Goal: Ask a question

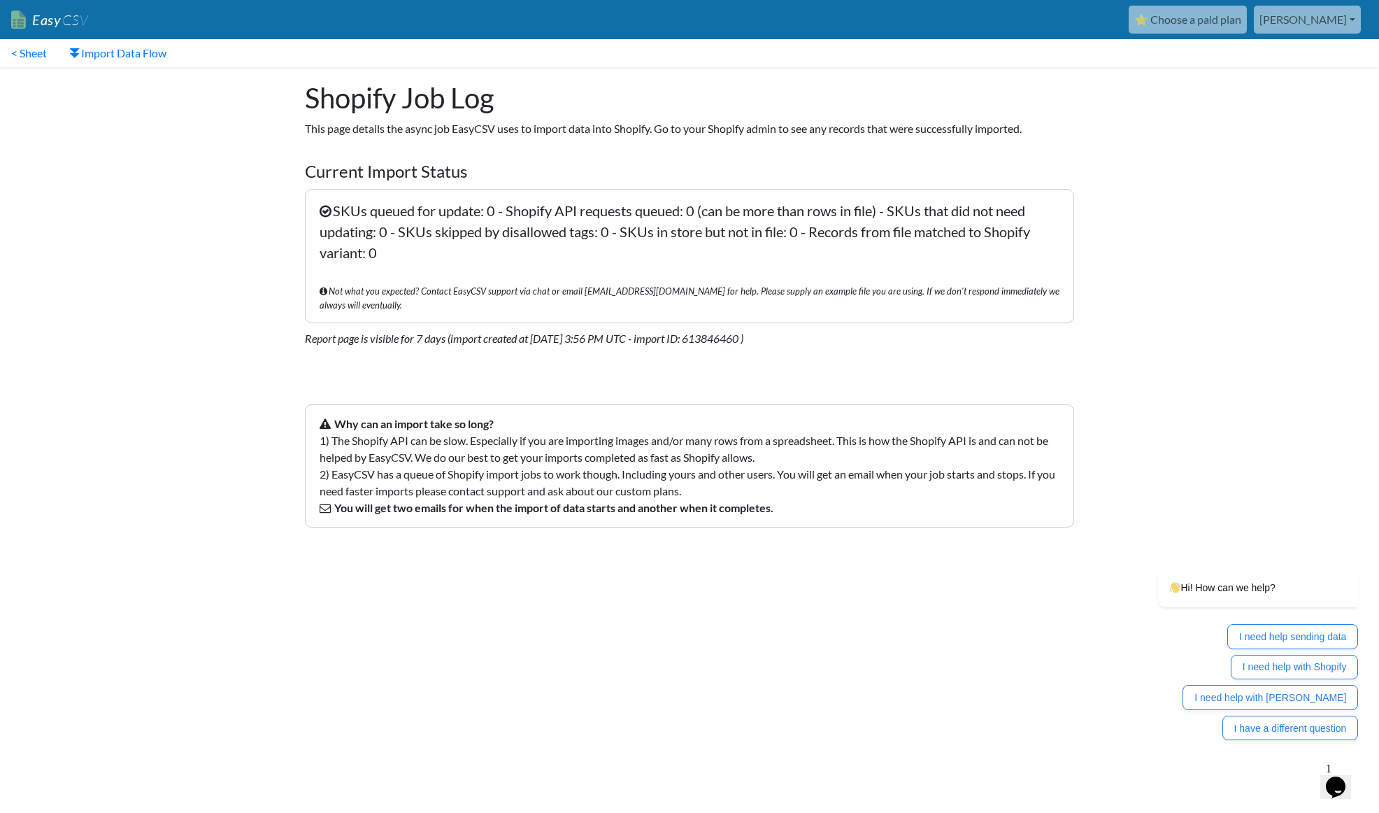
click at [1214, 163] on body "Easy CSV ⭐ Choose a paid plan [PERSON_NAME] Kittyandgus All Flows All CSV Gener…" at bounding box center [689, 276] width 1379 height 552
click at [1347, 776] on icon "Opens Chat This icon Opens the chat window." at bounding box center [1336, 787] width 22 height 22
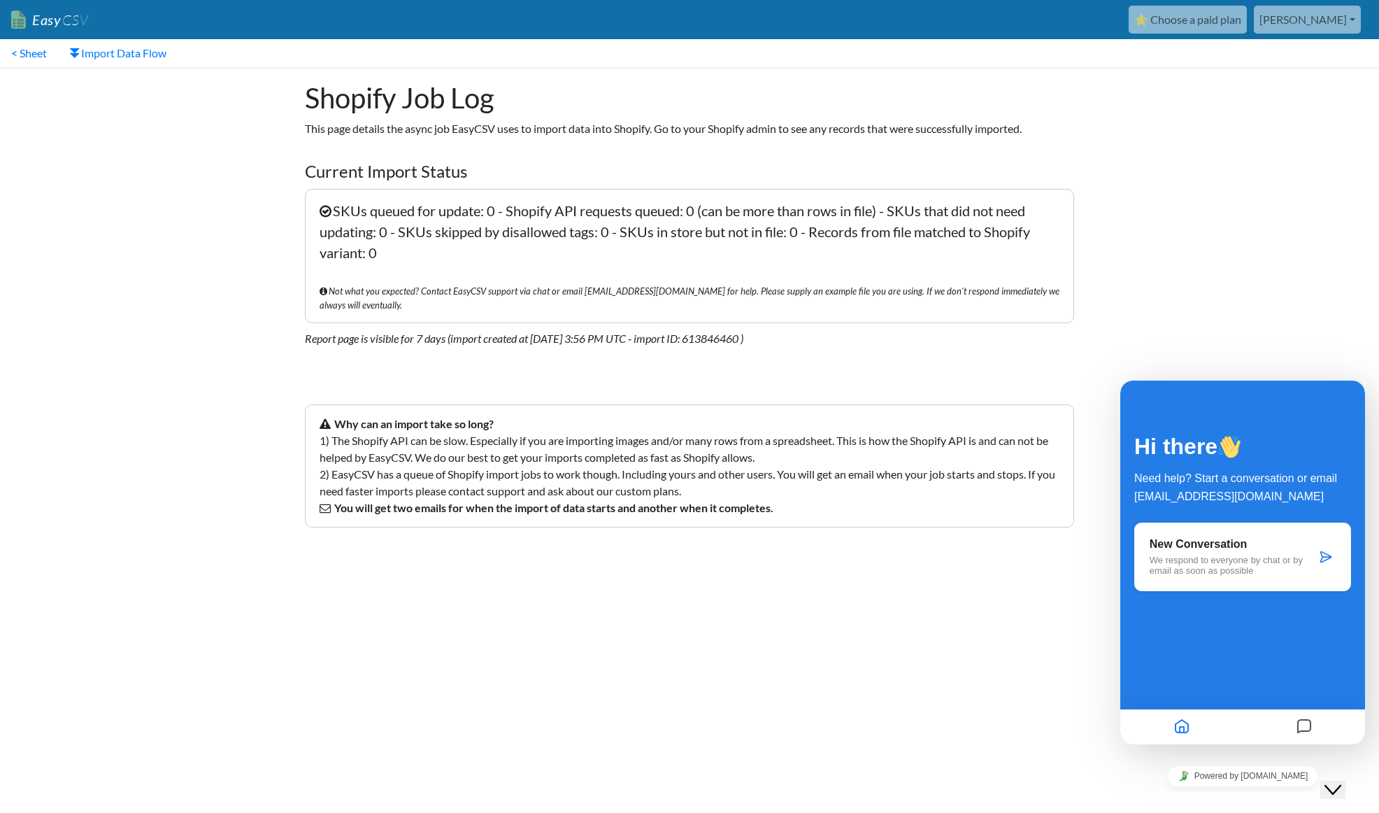
click at [1307, 725] on icon "Messages" at bounding box center [1304, 726] width 17 height 27
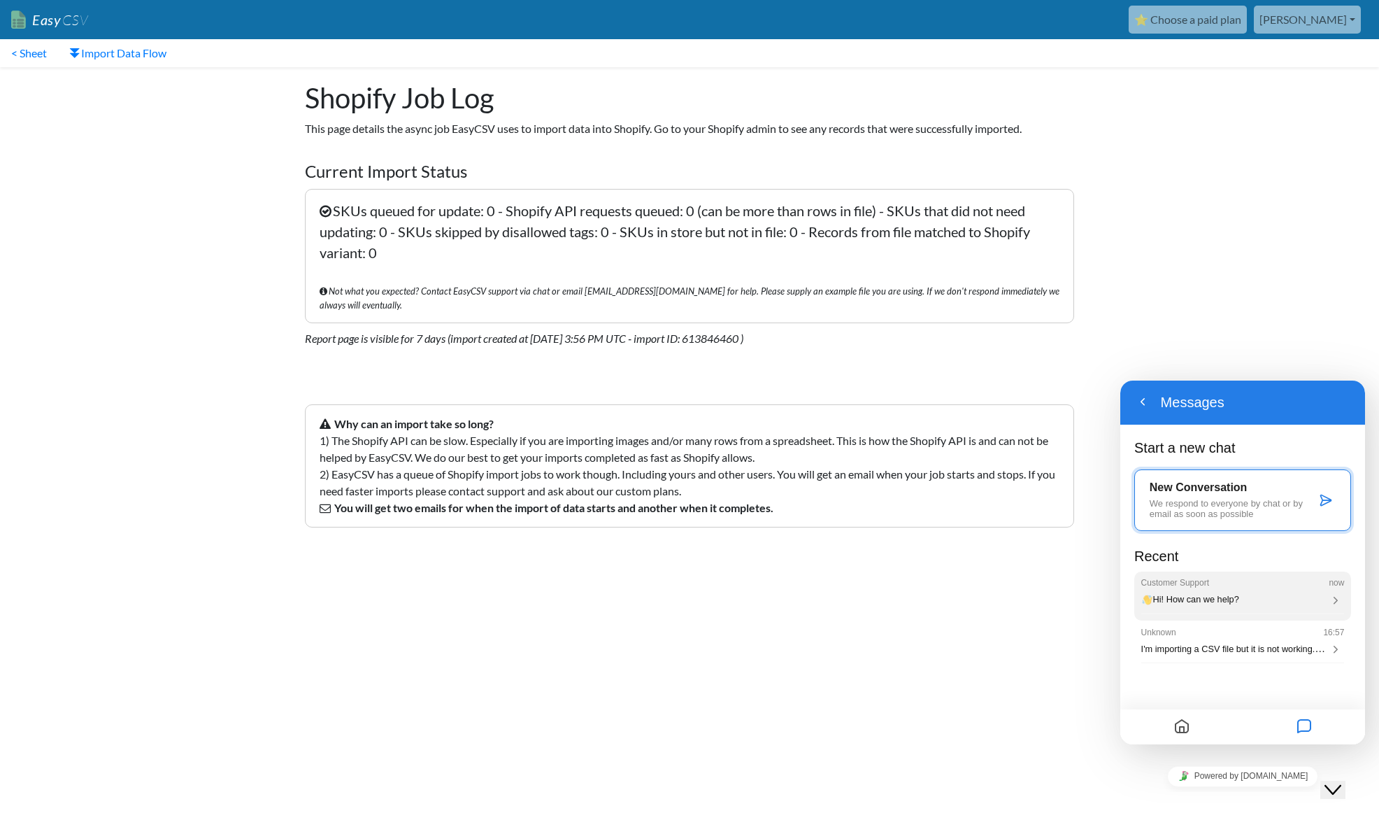
click at [1267, 599] on p "Hi! How can we help?" at bounding box center [1234, 599] width 186 height 10
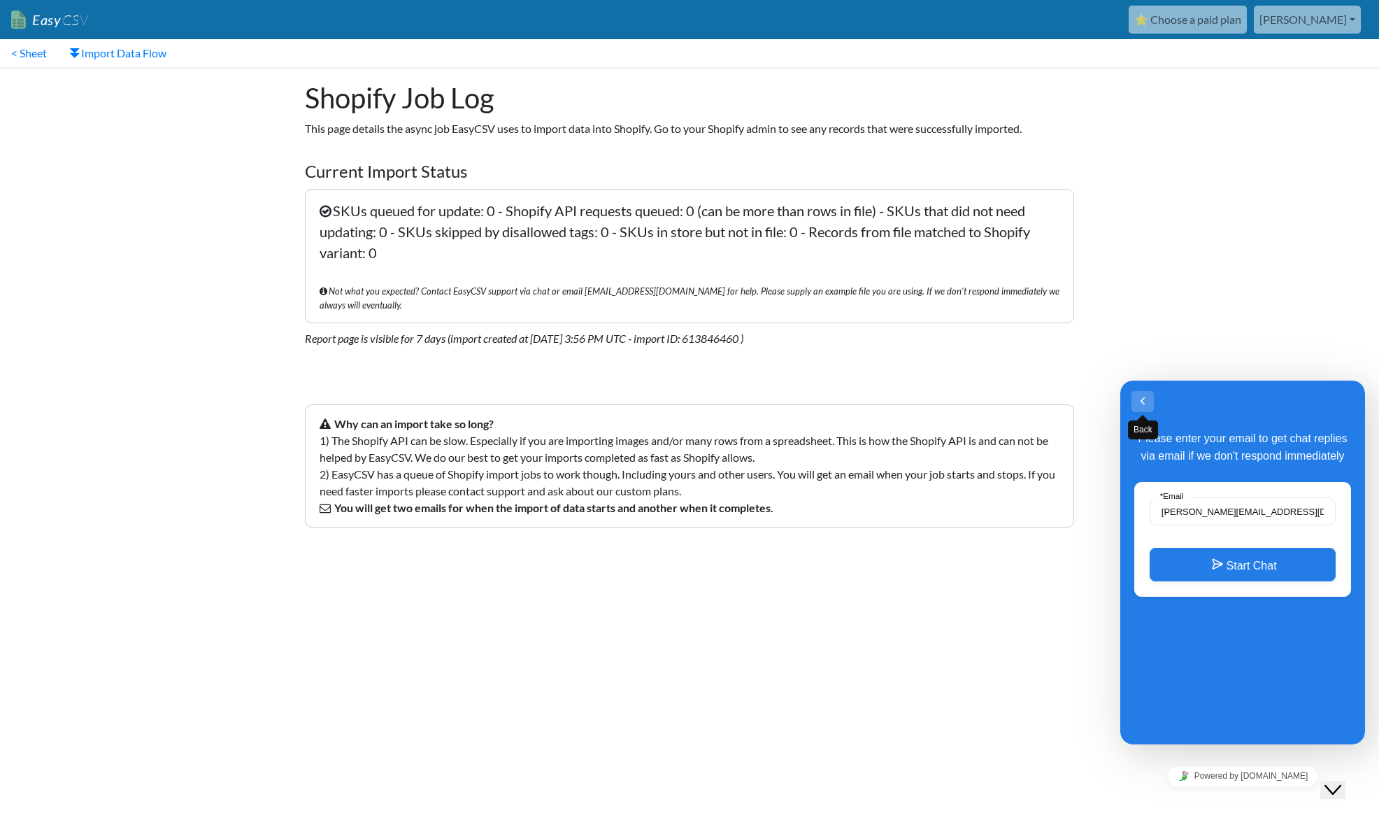
click at [1143, 404] on button "Back" at bounding box center [1143, 401] width 22 height 21
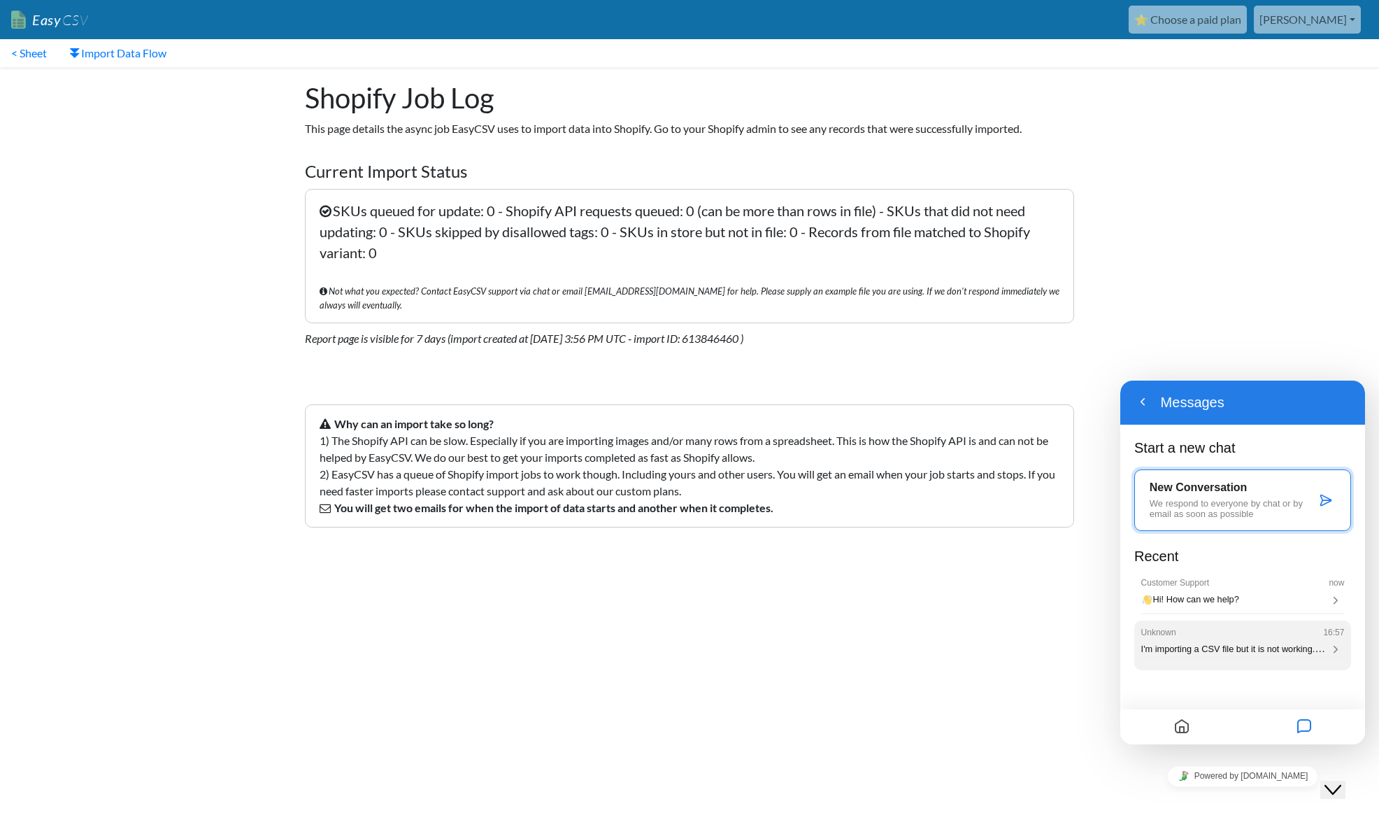
click at [1256, 643] on div "Unknown 16:57 I'm importing a CSV file but it is not working. Can someone doubl…" at bounding box center [1243, 641] width 204 height 28
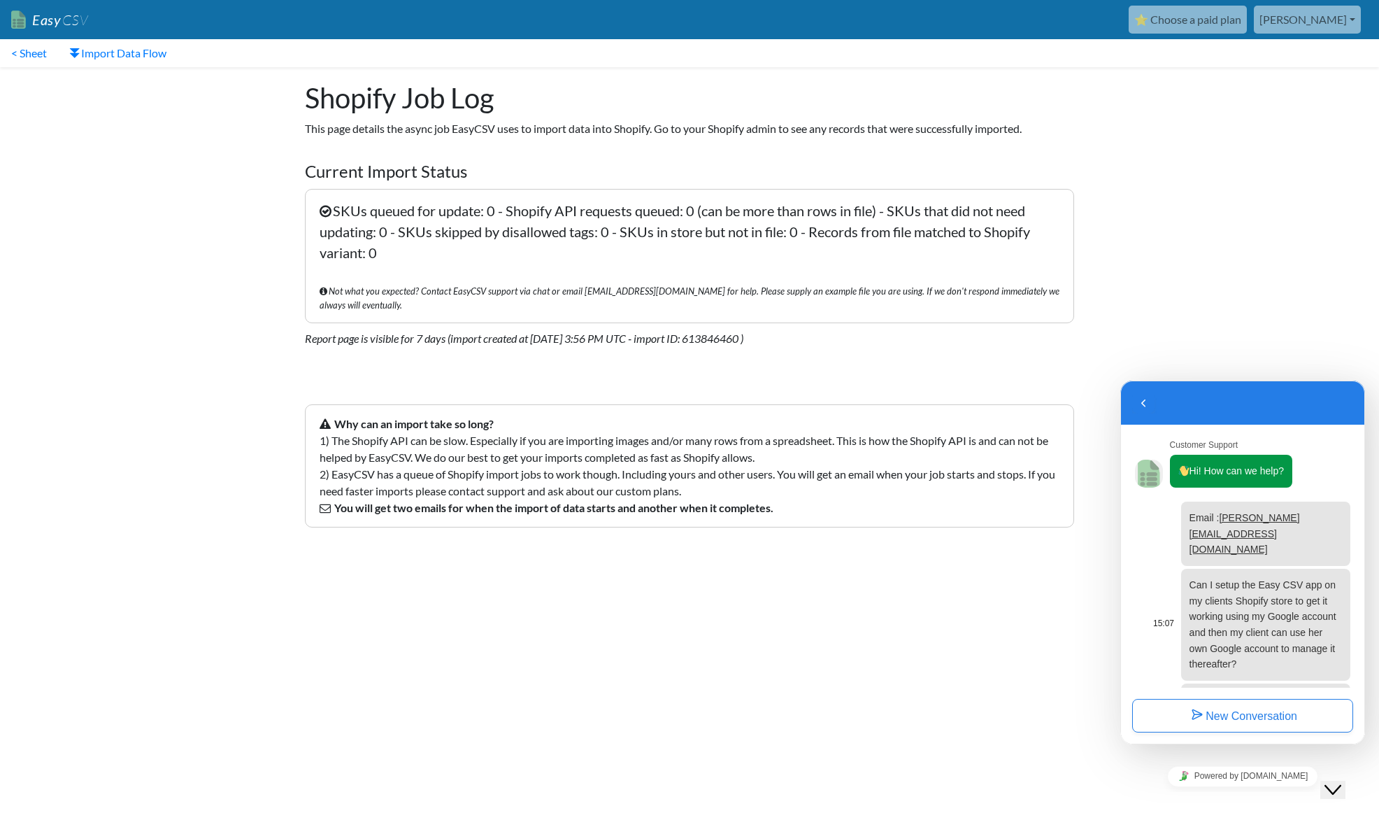
scroll to position [140, 0]
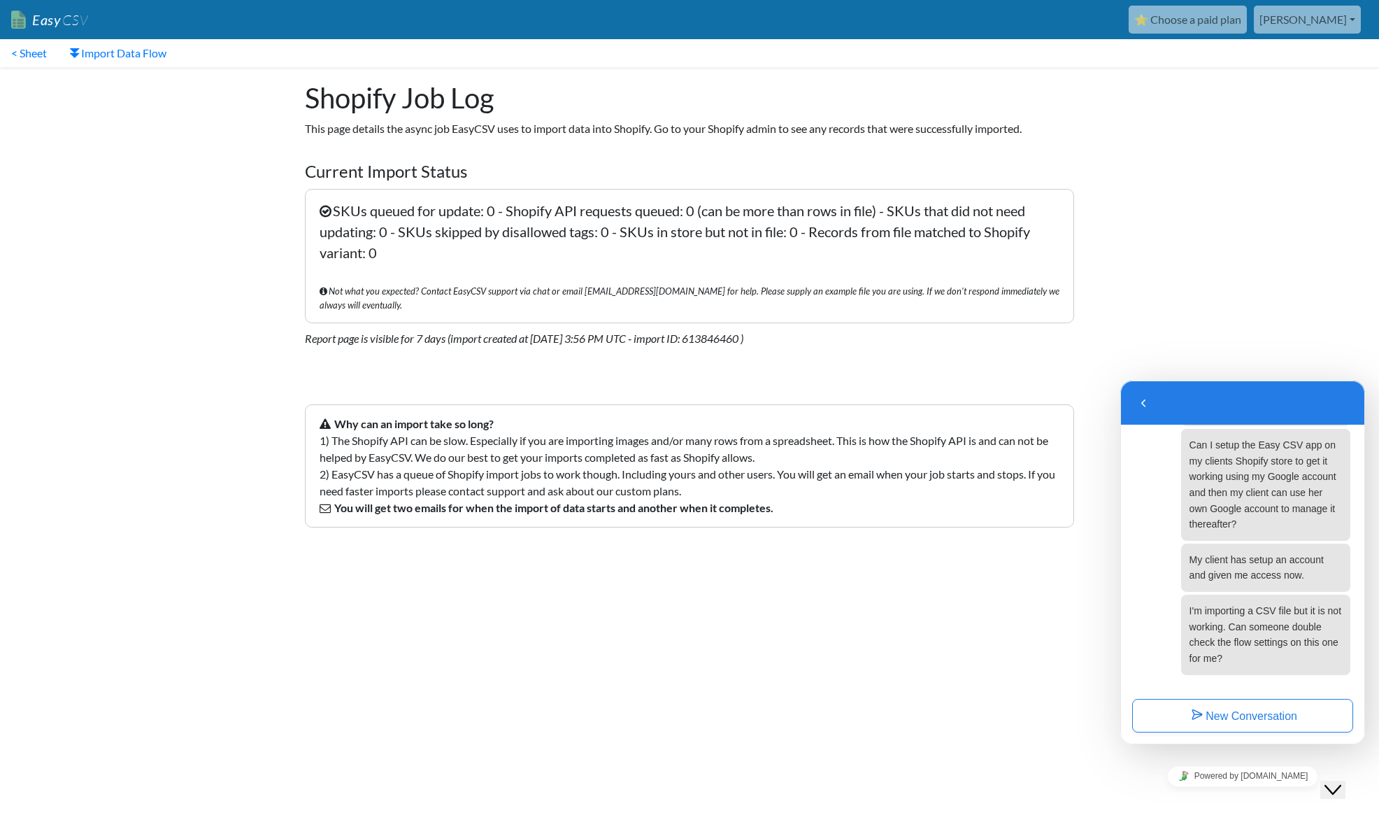
click at [1162, 136] on body "Easy CSV ⭐ Choose a paid plan [PERSON_NAME] Kittyandgus All Flows All CSV Gener…" at bounding box center [689, 276] width 1379 height 552
click at [1251, 715] on button "New Conversation" at bounding box center [1242, 716] width 221 height 34
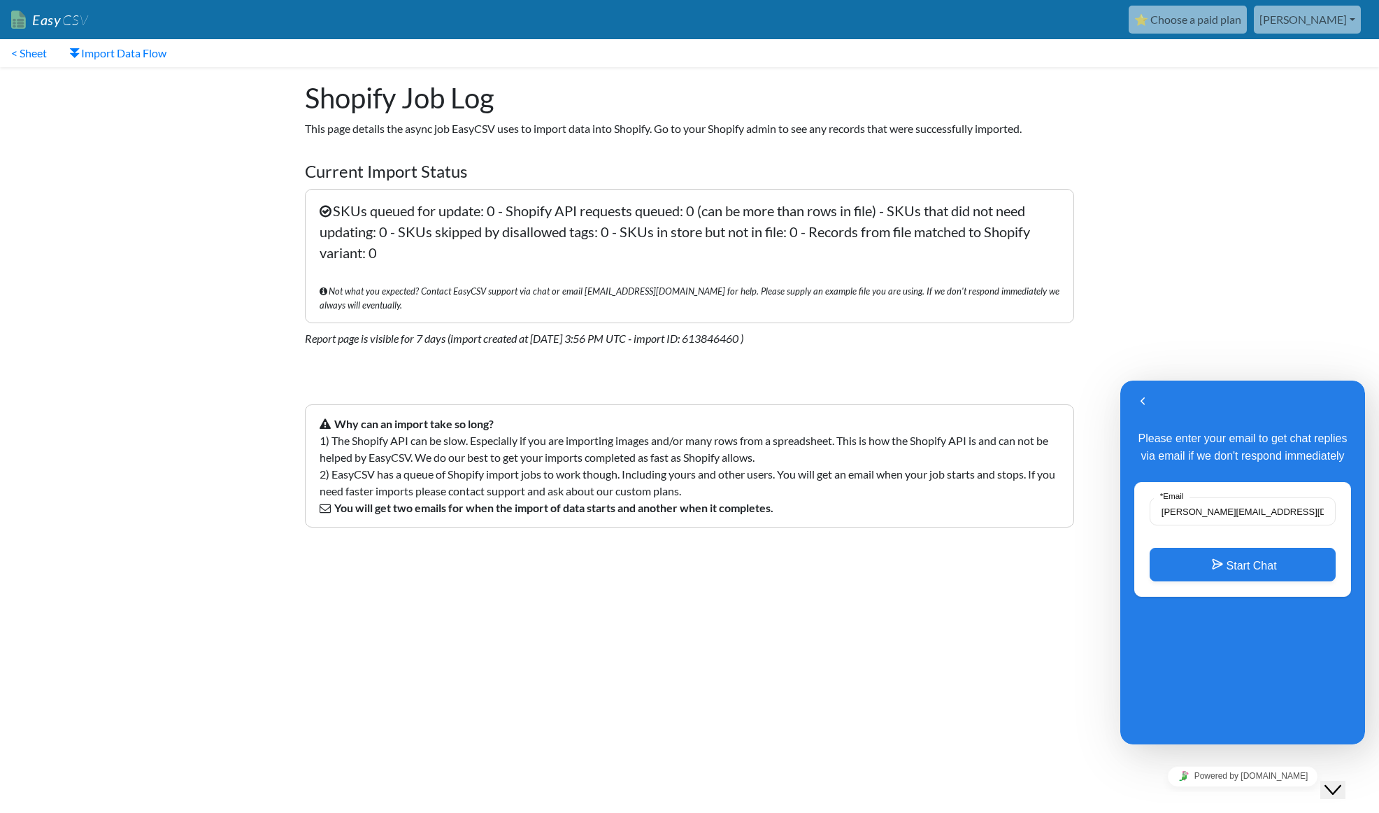
scroll to position [85, 0]
click at [1264, 571] on button "Start Chat" at bounding box center [1243, 565] width 186 height 34
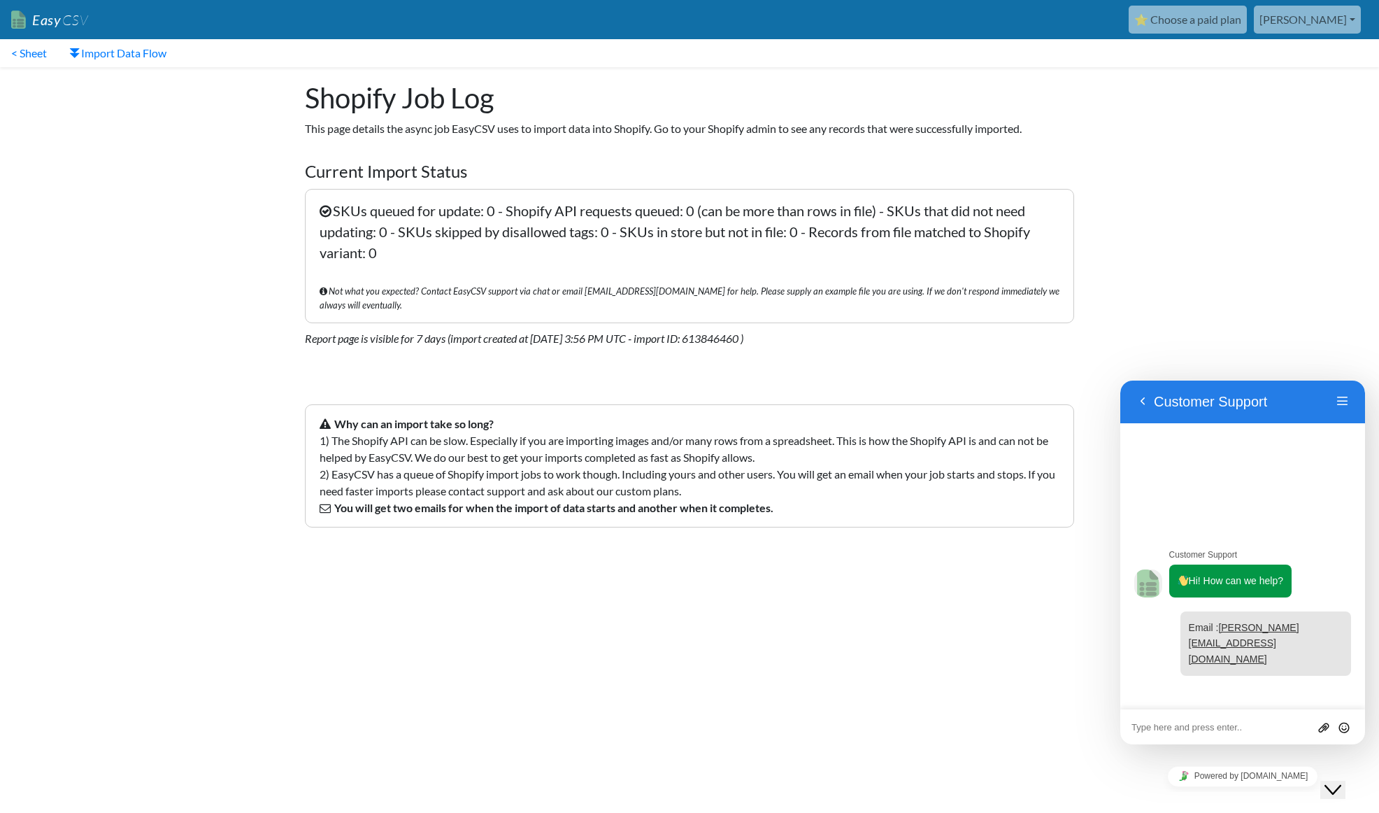
click at [1225, 726] on textarea at bounding box center [1243, 727] width 222 height 11
type textarea "Anyone there to help?"
